Goal: Check status: Check status

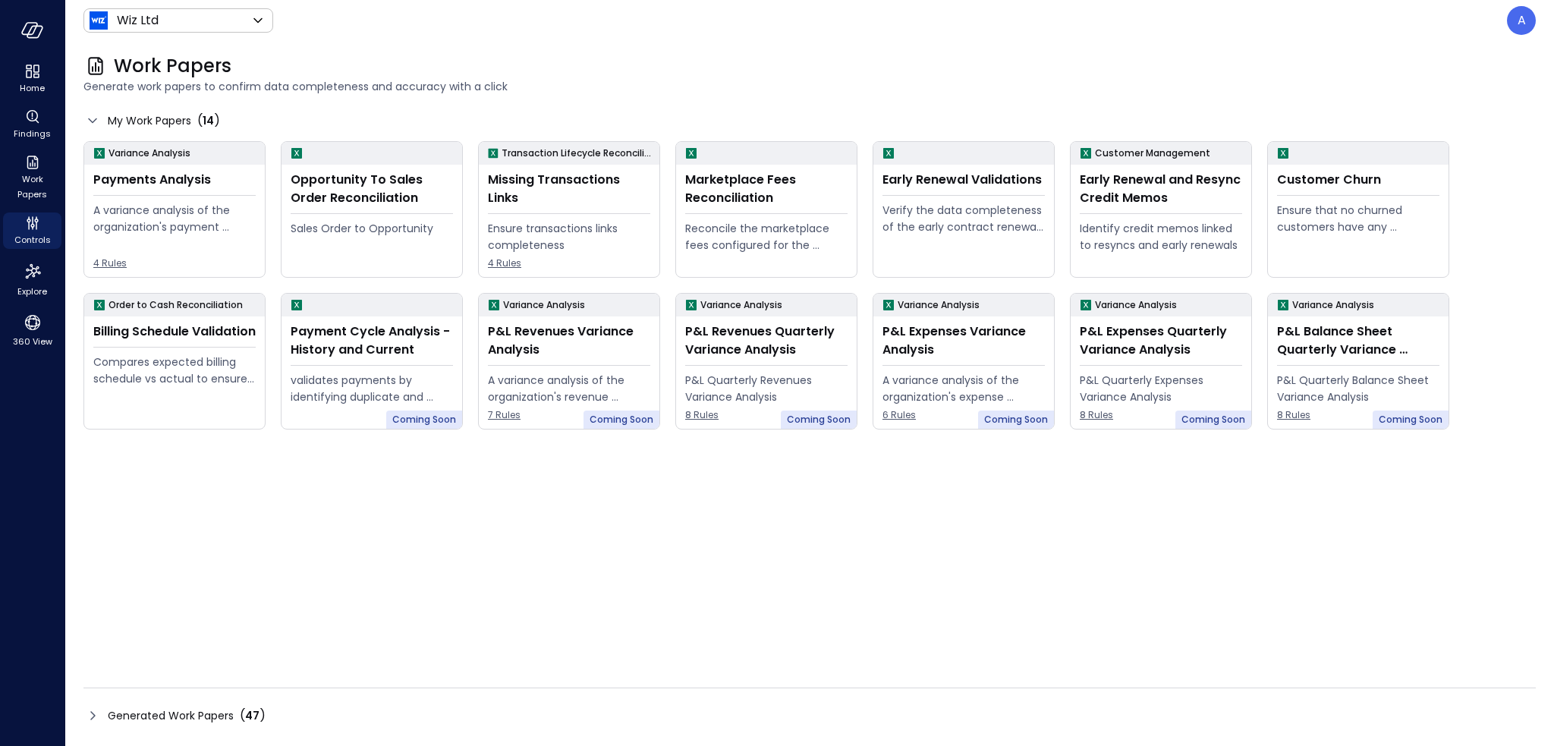
click at [643, 691] on div "Generated Work Papers ( 47 )" at bounding box center [809, 708] width 1453 height 40
click at [465, 726] on div "Generated Work Papers ( 47 )" at bounding box center [809, 716] width 1453 height 24
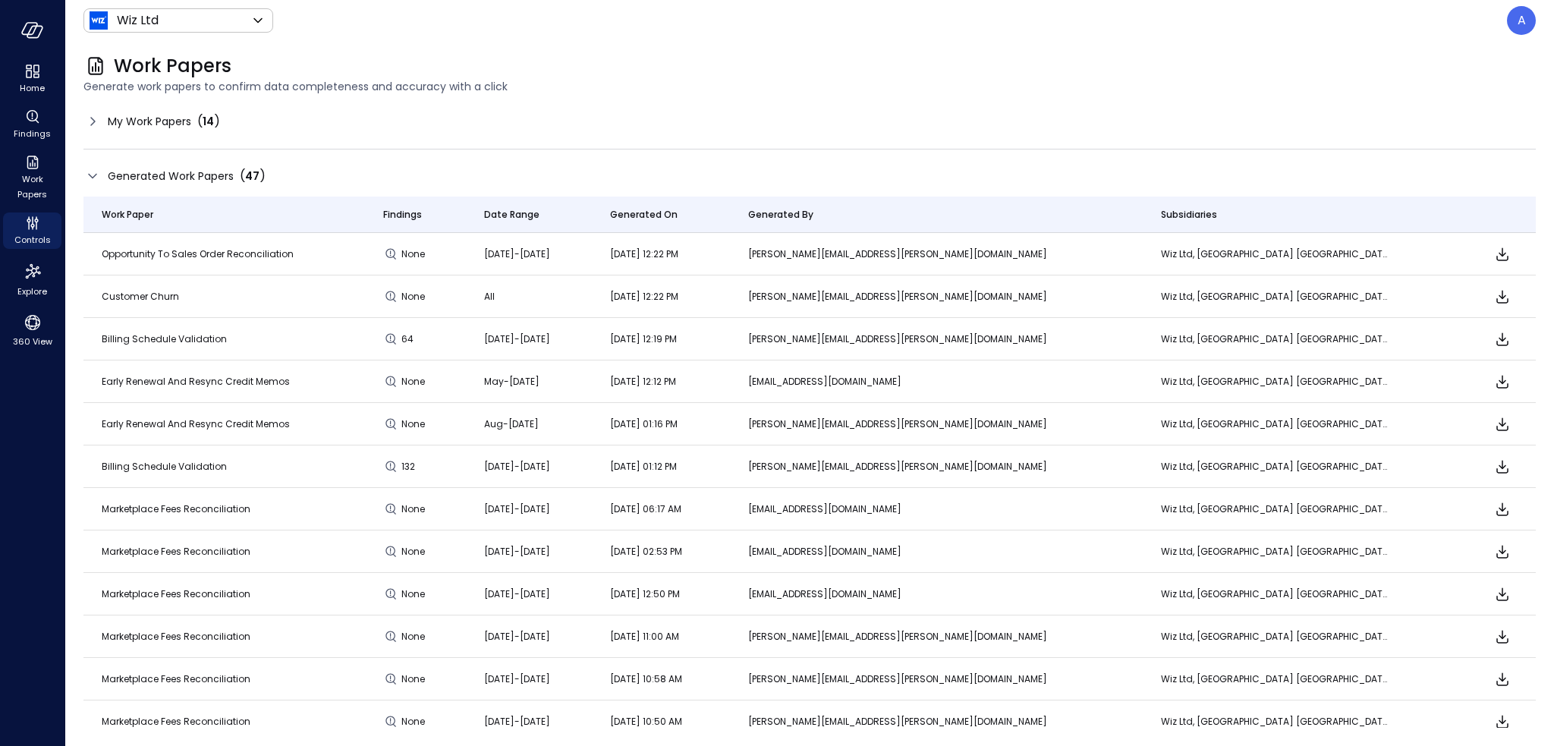
click at [1493, 328] on td at bounding box center [1503, 339] width 68 height 43
click at [1494, 330] on icon "Download" at bounding box center [1503, 339] width 18 height 18
